Goal: Find specific page/section

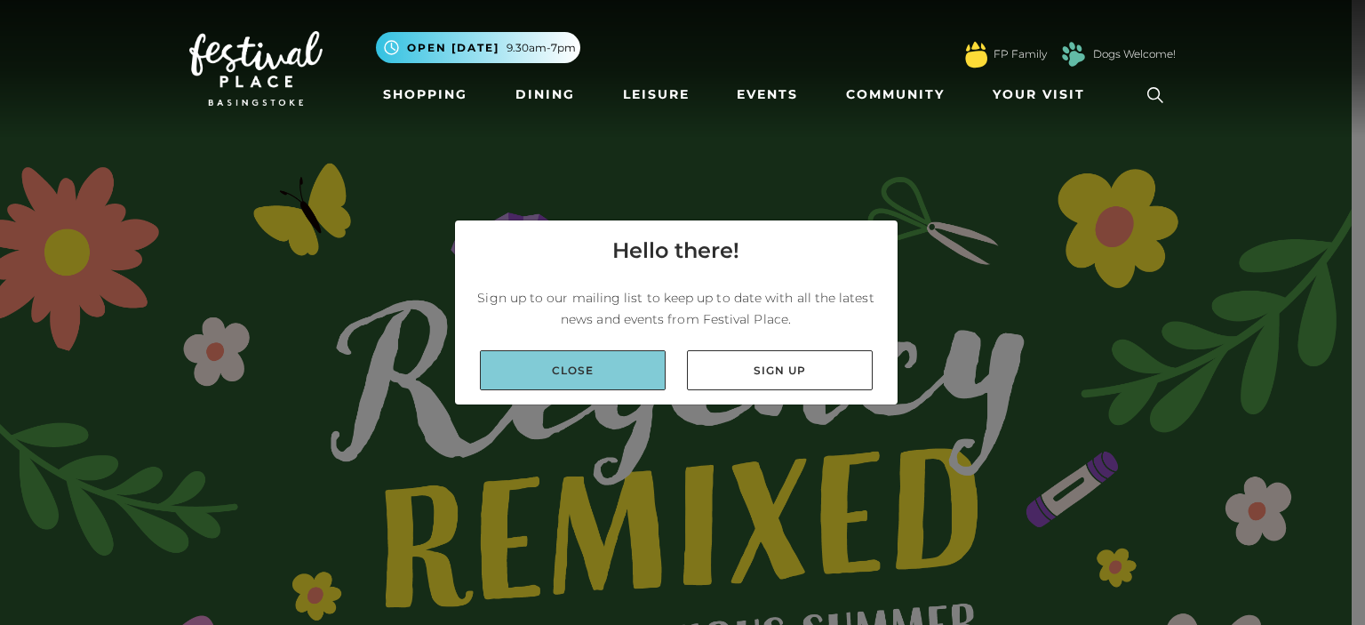
click at [550, 365] on link "Close" at bounding box center [573, 370] width 186 height 40
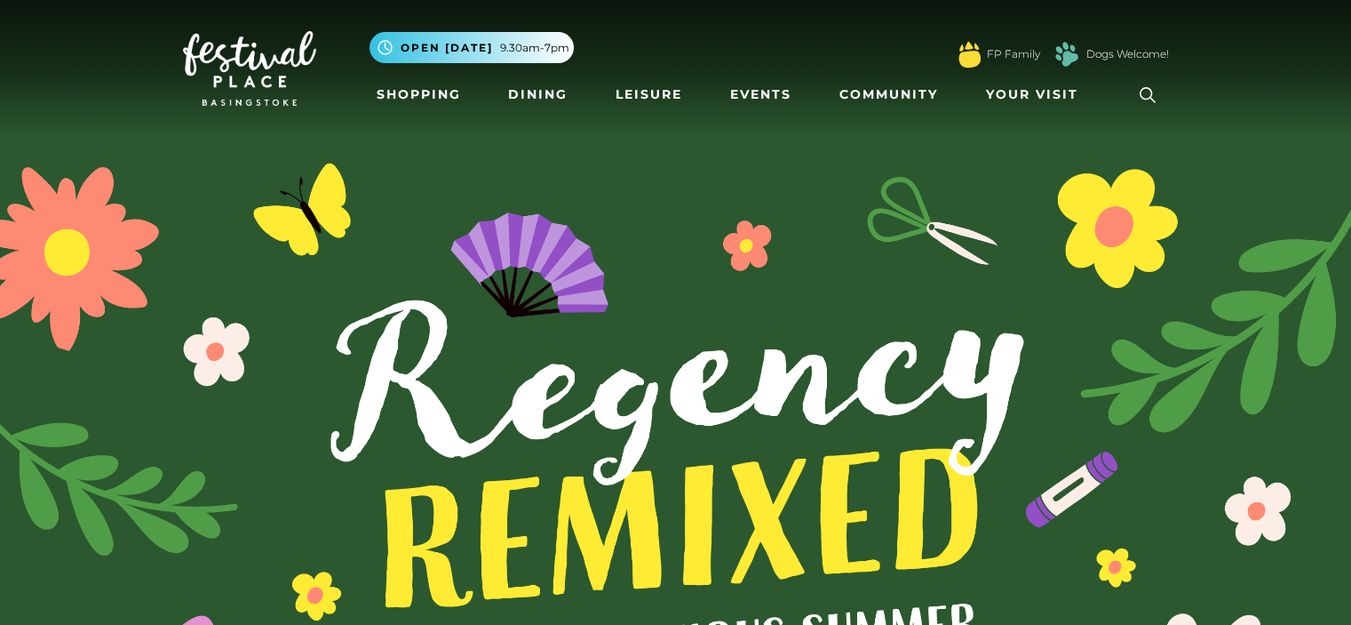
click at [1155, 89] on icon at bounding box center [1148, 95] width 27 height 27
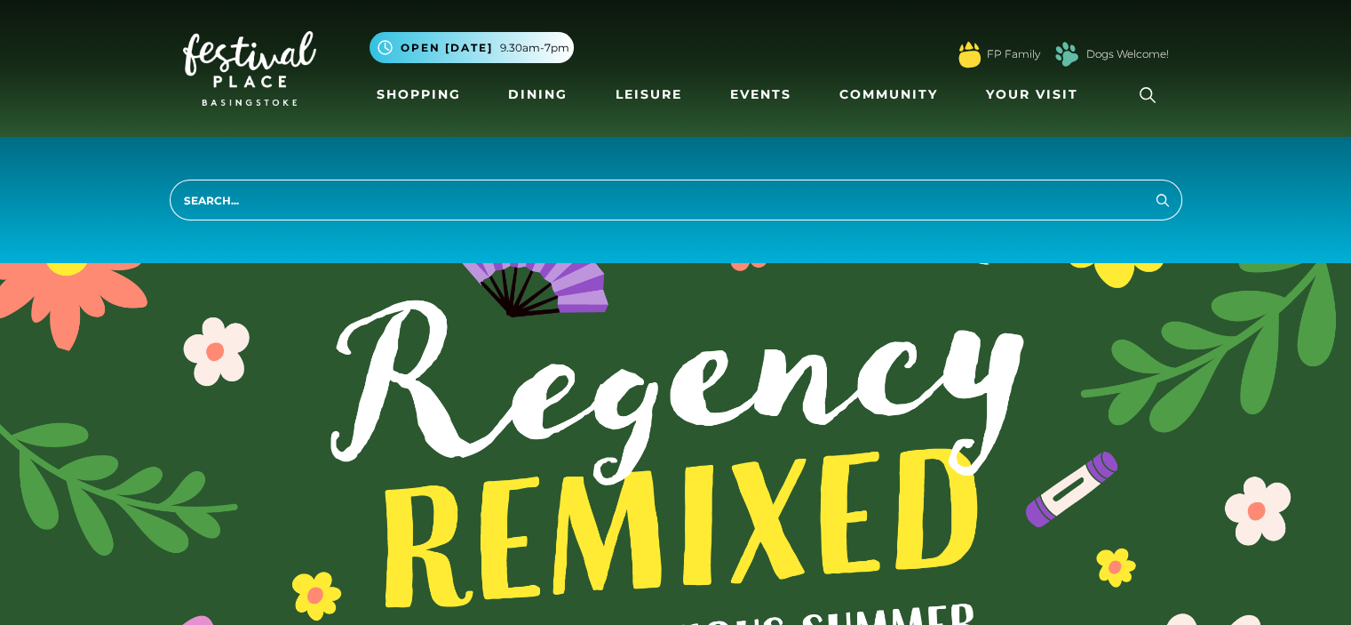
click at [641, 199] on input "search" at bounding box center [676, 199] width 1013 height 41
type input "shoe"
click at [1152, 188] on button "Search" at bounding box center [1162, 199] width 21 height 22
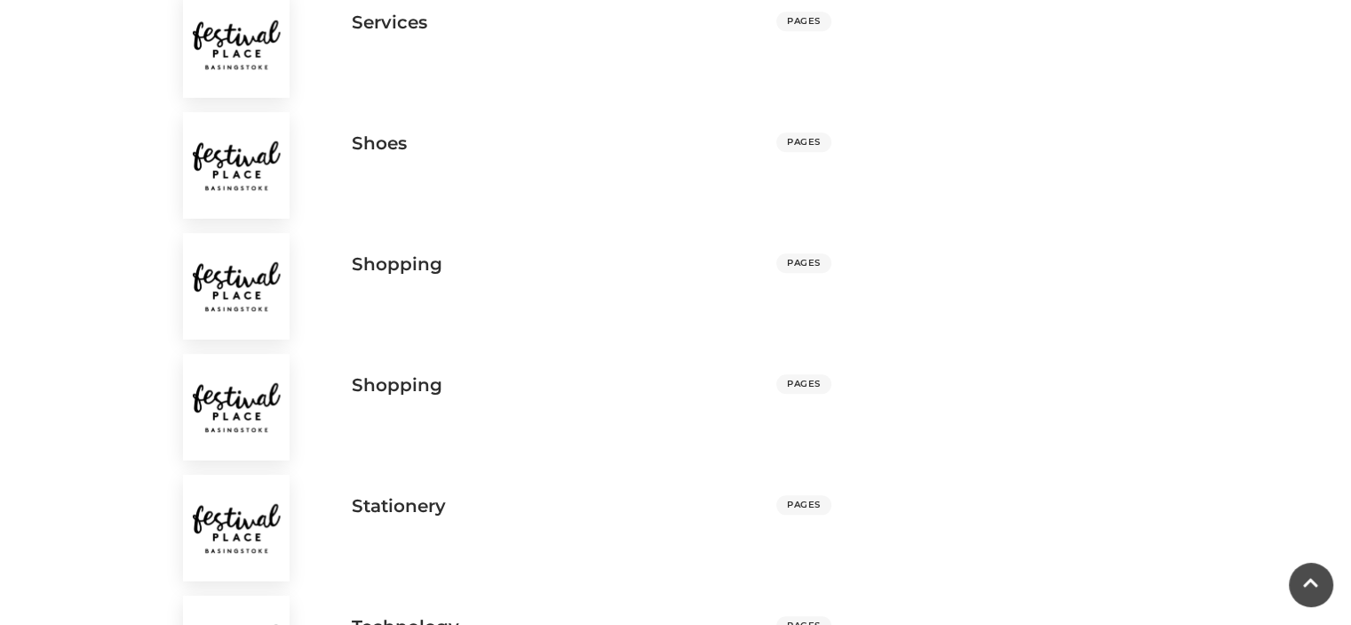
scroll to position [1892, 0]
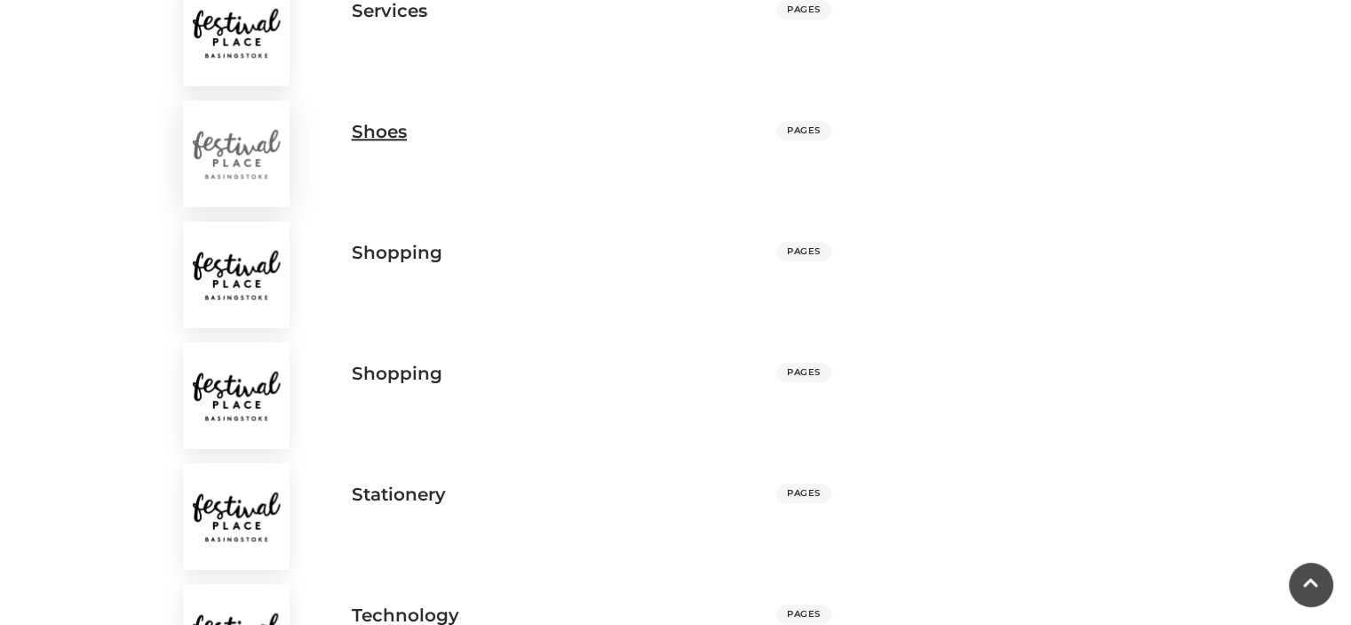
click at [378, 128] on h3 "Shoes" at bounding box center [379, 131] width 55 height 21
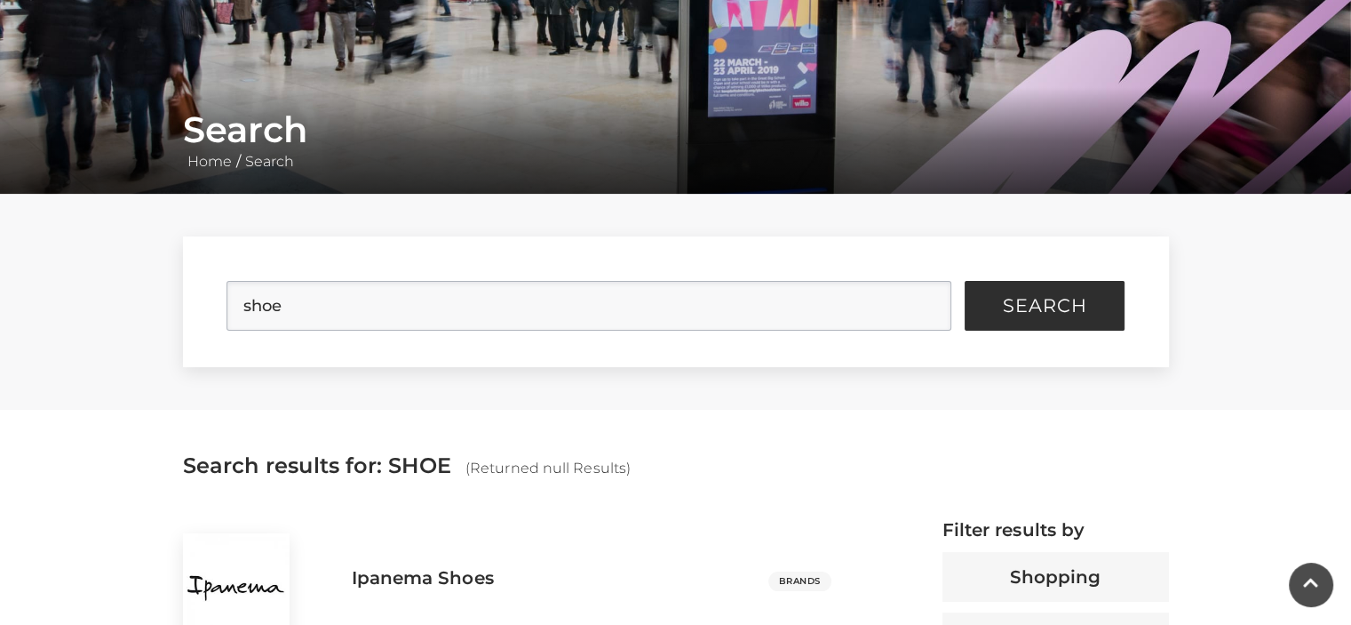
scroll to position [0, 0]
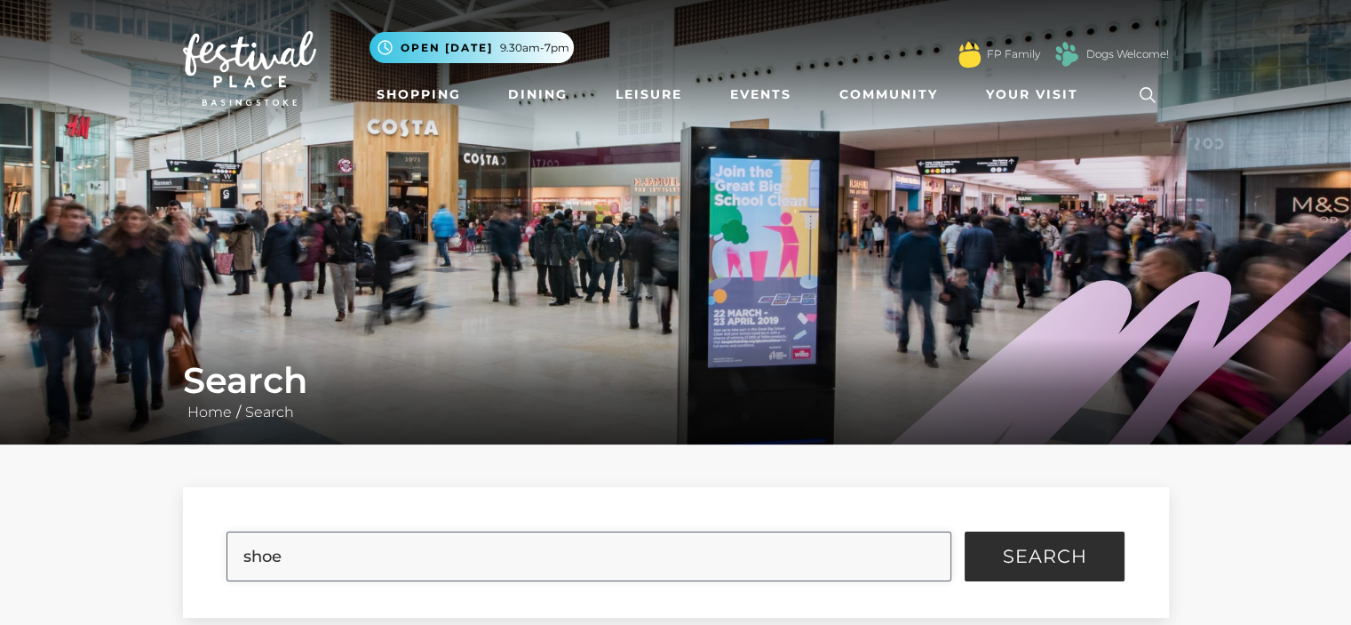
click at [321, 544] on input "shoe" at bounding box center [589, 556] width 725 height 50
